Goal: Find specific page/section: Find specific page/section

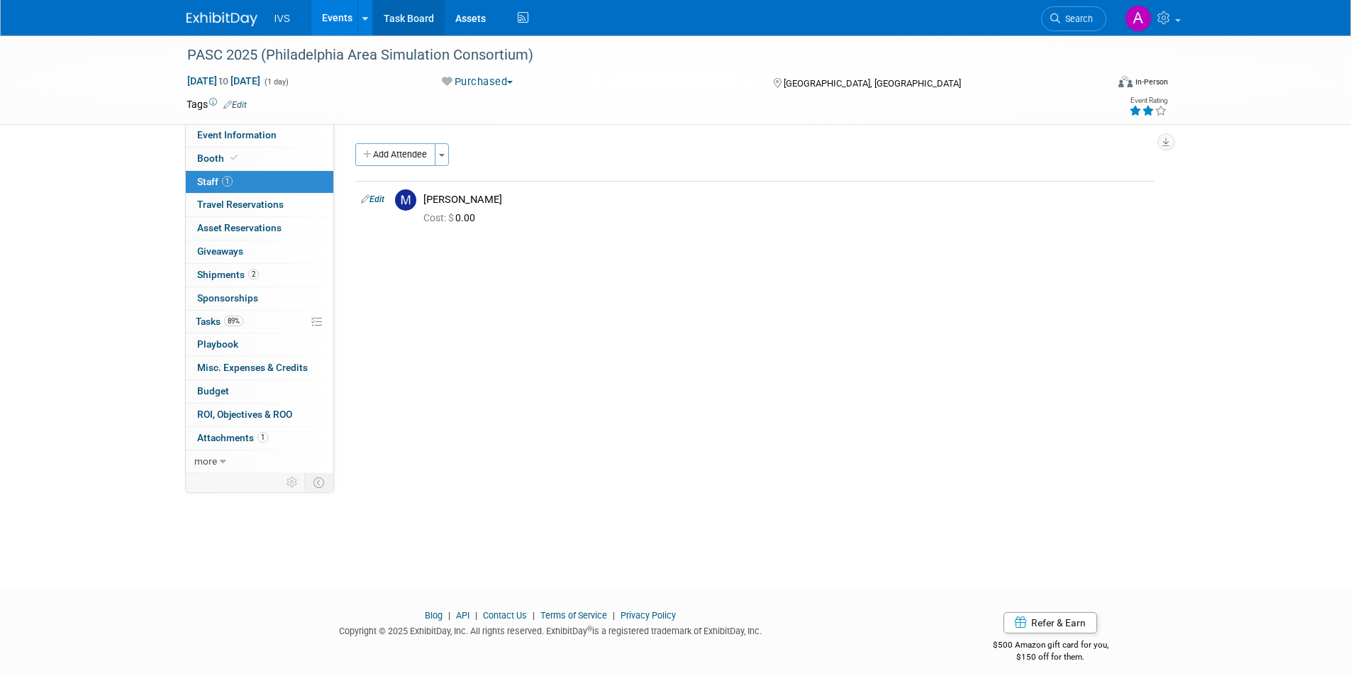
click at [394, 16] on link "Task Board" at bounding box center [409, 17] width 72 height 35
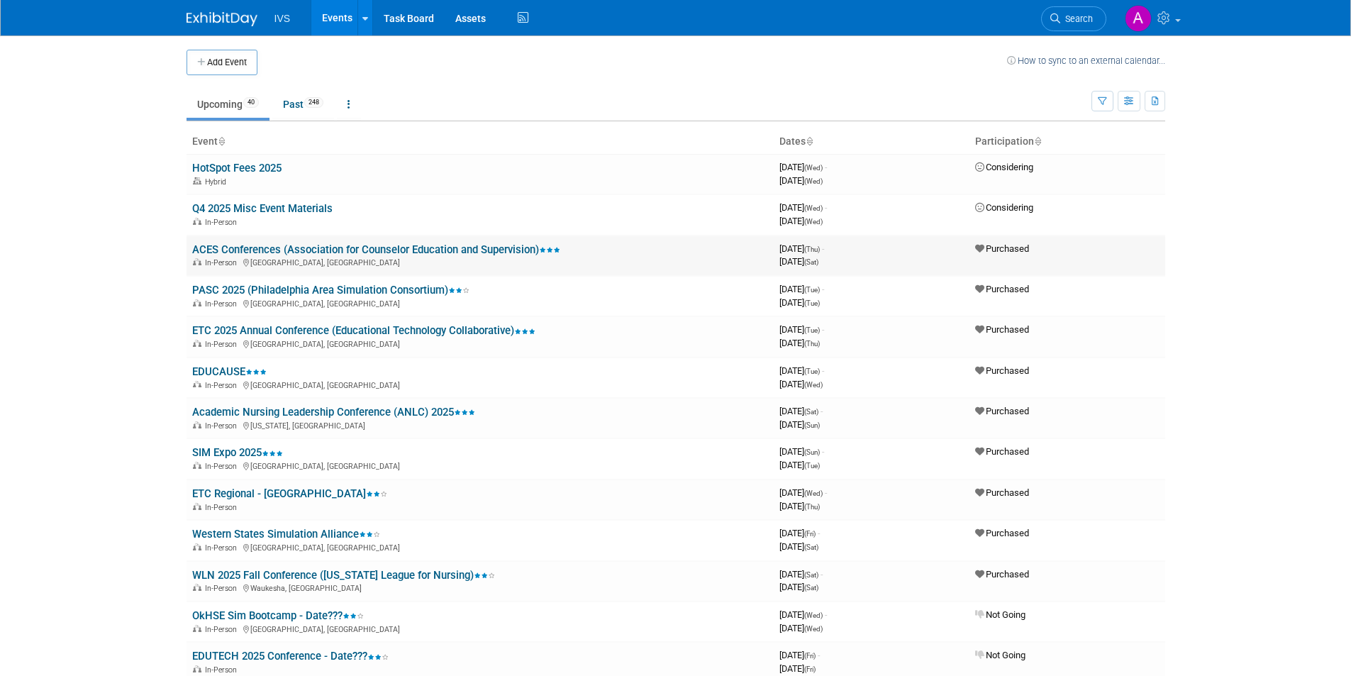
click at [292, 243] on link "ACES Conferences (Association for Counselor Education and Supervision)" at bounding box center [376, 249] width 368 height 13
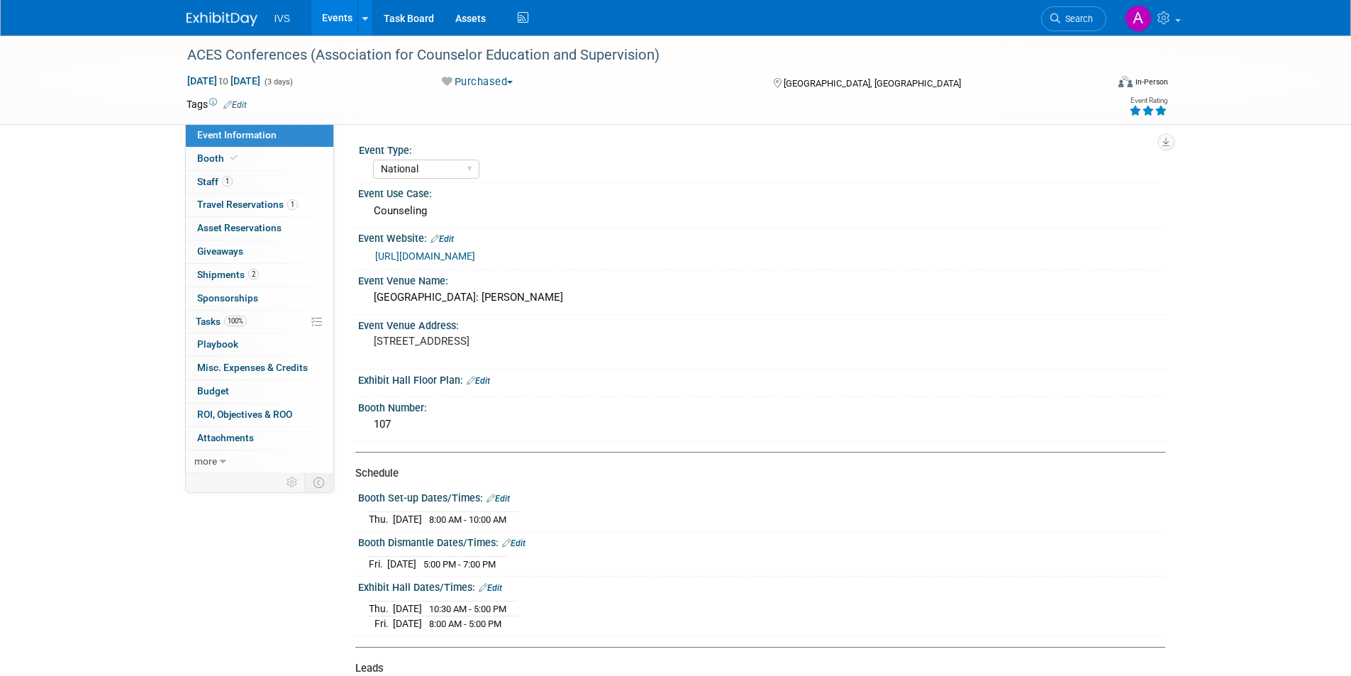
select select "National"
click at [263, 274] on link "2 Shipments 2" at bounding box center [260, 275] width 148 height 23
